Goal: Task Accomplishment & Management: Manage account settings

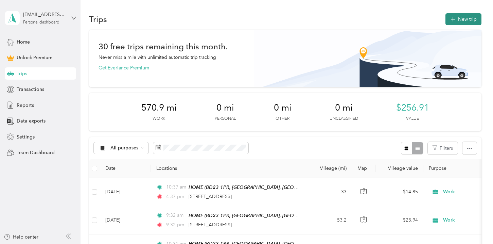
click at [464, 17] on button "New trip" at bounding box center [464, 19] width 36 height 12
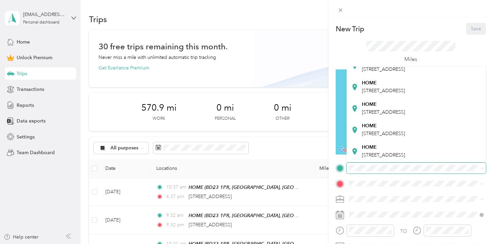
scroll to position [134, 0]
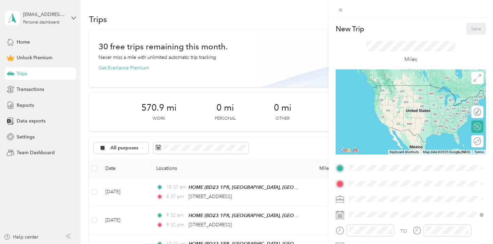
click at [387, 80] on div "[STREET_ADDRESS]" at bounding box center [383, 87] width 43 height 14
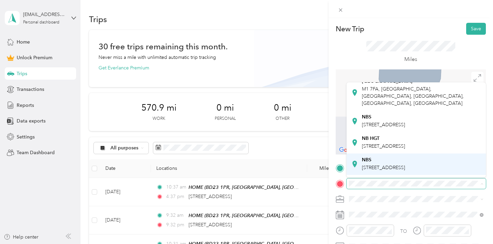
scroll to position [0, 0]
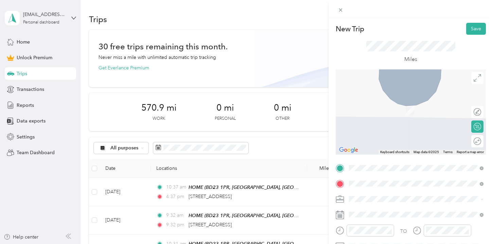
click at [389, 151] on span "M1 7FA Manchester, [GEOGRAPHIC_DATA], [GEOGRAPHIC_DATA], [GEOGRAPHIC_DATA]" at bounding box center [421, 156] width 119 height 18
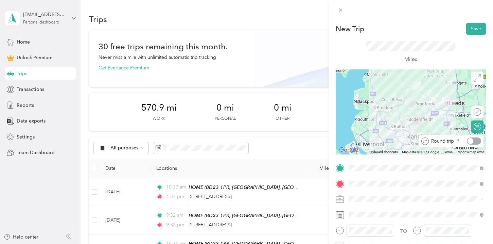
click at [473, 140] on div at bounding box center [471, 141] width 6 height 6
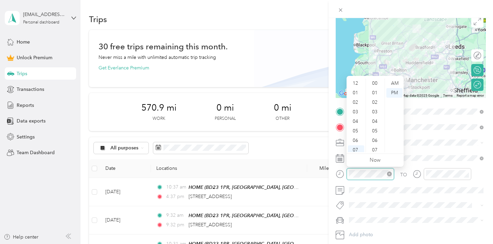
scroll to position [498, 0]
click at [396, 84] on div "AM" at bounding box center [394, 84] width 16 height 10
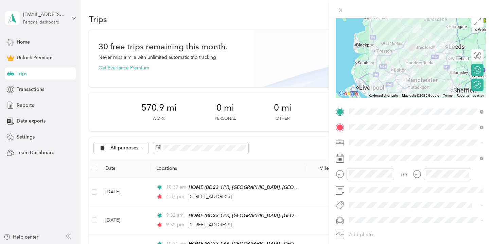
click at [363, 155] on li "Work" at bounding box center [416, 155] width 139 height 12
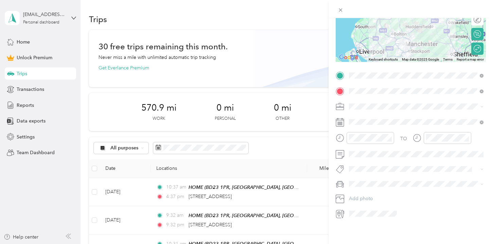
scroll to position [0, 0]
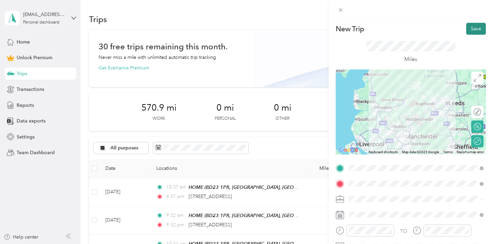
click at [476, 28] on button "Save" at bounding box center [476, 29] width 20 height 12
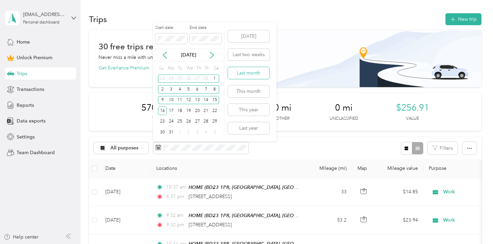
click at [248, 72] on button "Last month" at bounding box center [248, 73] width 41 height 12
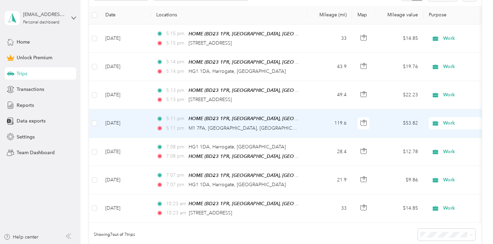
scroll to position [155, 0]
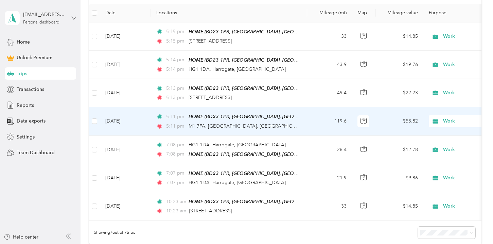
click at [294, 126] on div "5:11 pm M1 7FA, [GEOGRAPHIC_DATA], [GEOGRAPHIC_DATA]" at bounding box center [227, 125] width 143 height 7
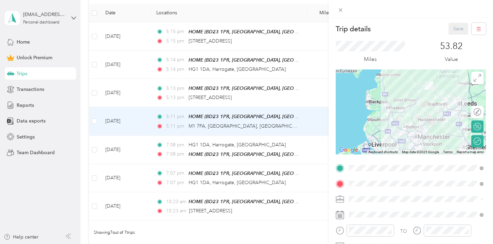
click at [193, 178] on div "Trip details Save This trip cannot be edited because it is either under review,…" at bounding box center [246, 122] width 493 height 244
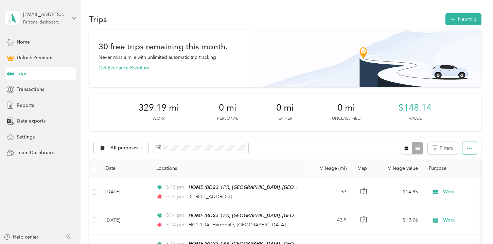
click at [472, 149] on icon "button" at bounding box center [469, 148] width 5 height 5
click at [465, 172] on span "Export" at bounding box center [463, 173] width 14 height 6
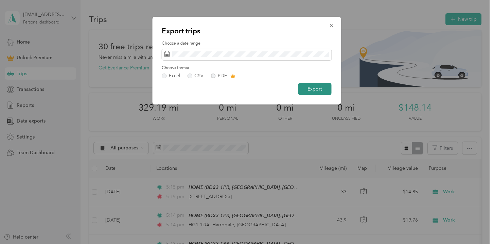
click at [312, 89] on button "Export" at bounding box center [314, 89] width 33 height 12
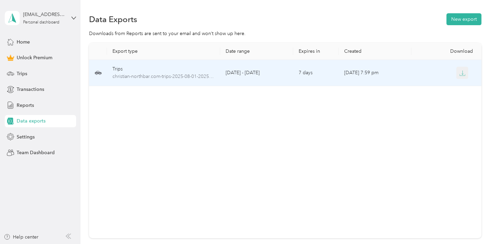
click at [461, 72] on icon "button" at bounding box center [462, 73] width 6 height 6
